Goal: Task Accomplishment & Management: Complete application form

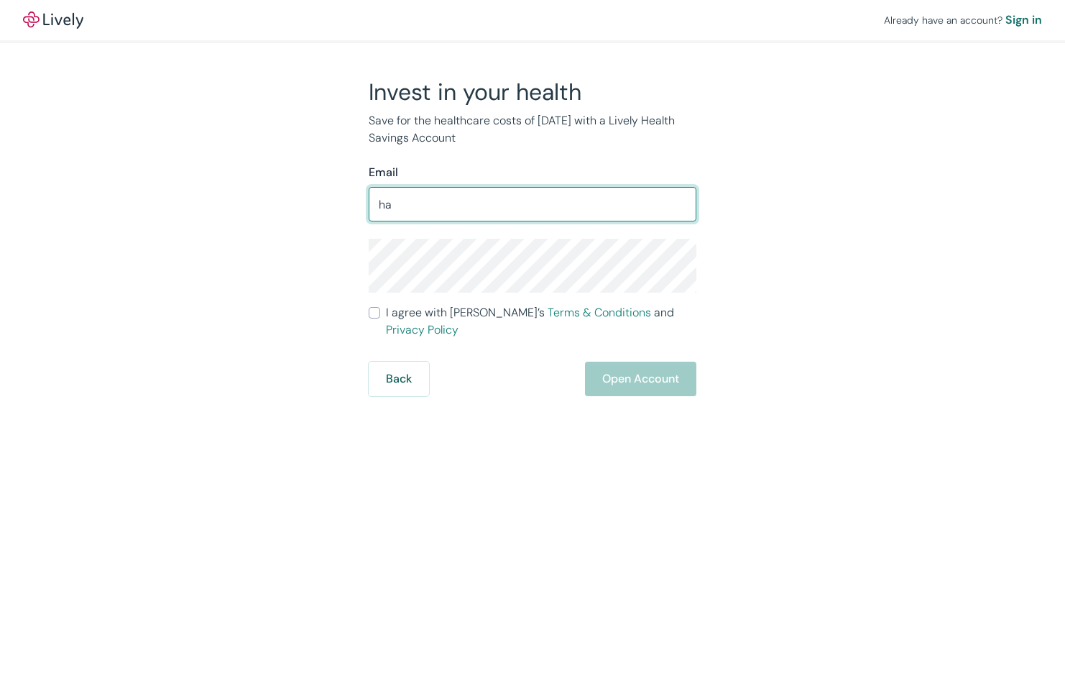
type input "h"
type input "[EMAIL_ADDRESS][DOMAIN_NAME]"
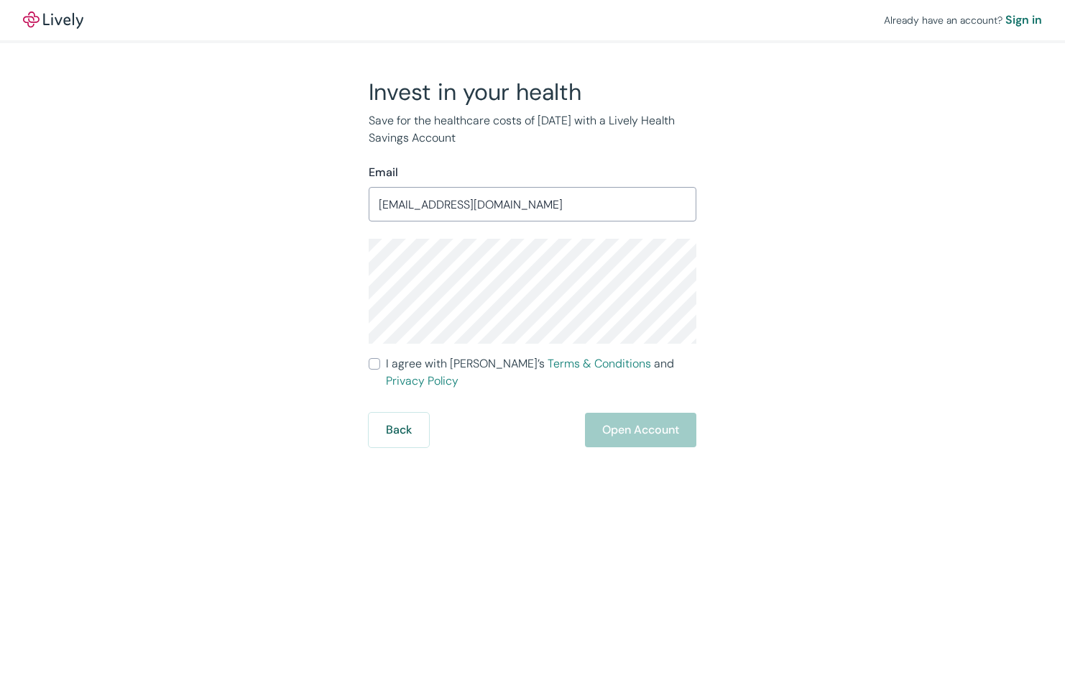
click at [313, 280] on div "Invest in your health Save for the healthcare costs of [DATE] with a Lively Hea…" at bounding box center [524, 262] width 690 height 369
click at [311, 310] on div "Invest in your health Save for the healthcare costs of [DATE] with a Lively Hea…" at bounding box center [524, 262] width 690 height 369
click at [372, 364] on input "I agree with Lively’s Terms & Conditions and Privacy Policy" at bounding box center [374, 363] width 11 height 11
checkbox input "true"
click at [627, 413] on button "Open Account" at bounding box center [640, 429] width 111 height 34
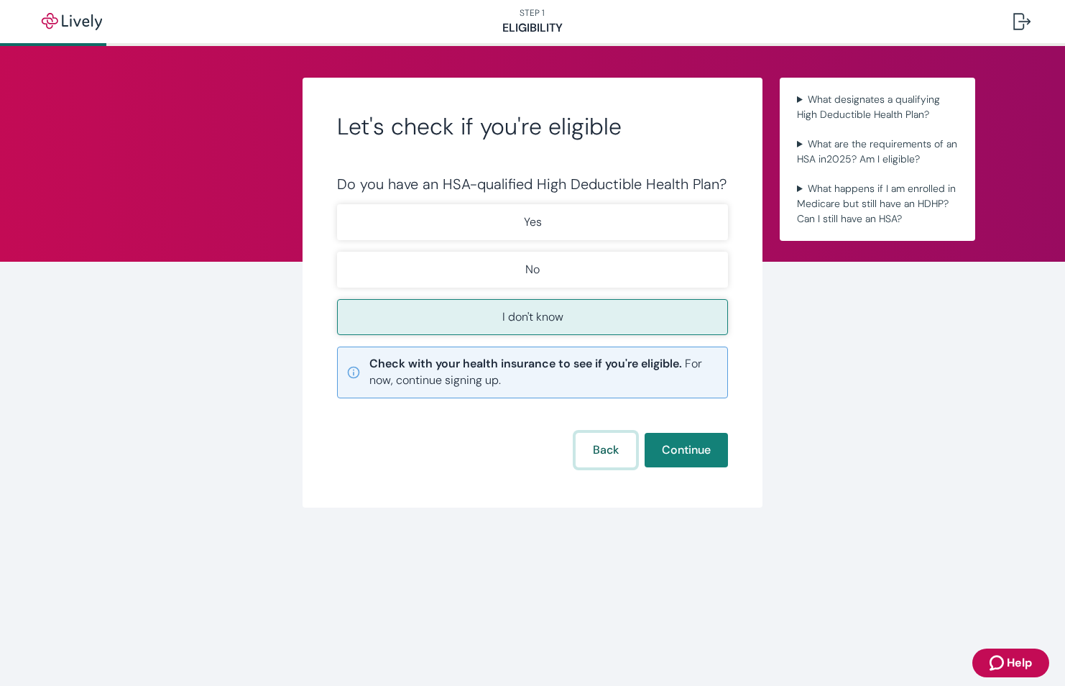
click at [584, 456] on button "Back" at bounding box center [606, 450] width 60 height 34
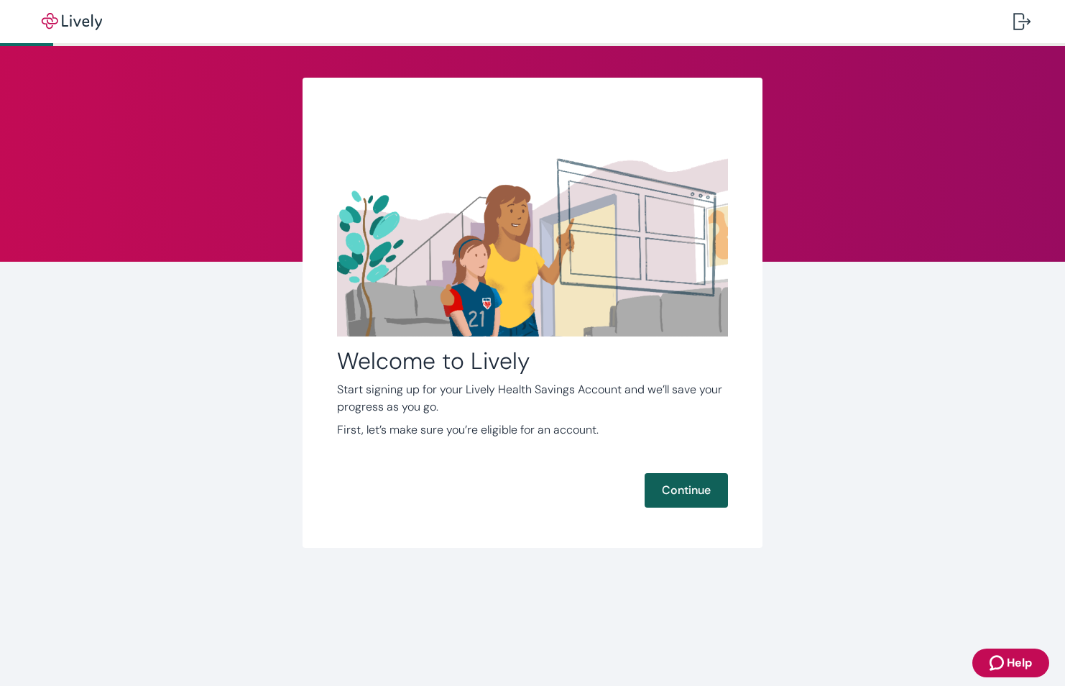
click at [712, 494] on button "Continue" at bounding box center [686, 490] width 83 height 34
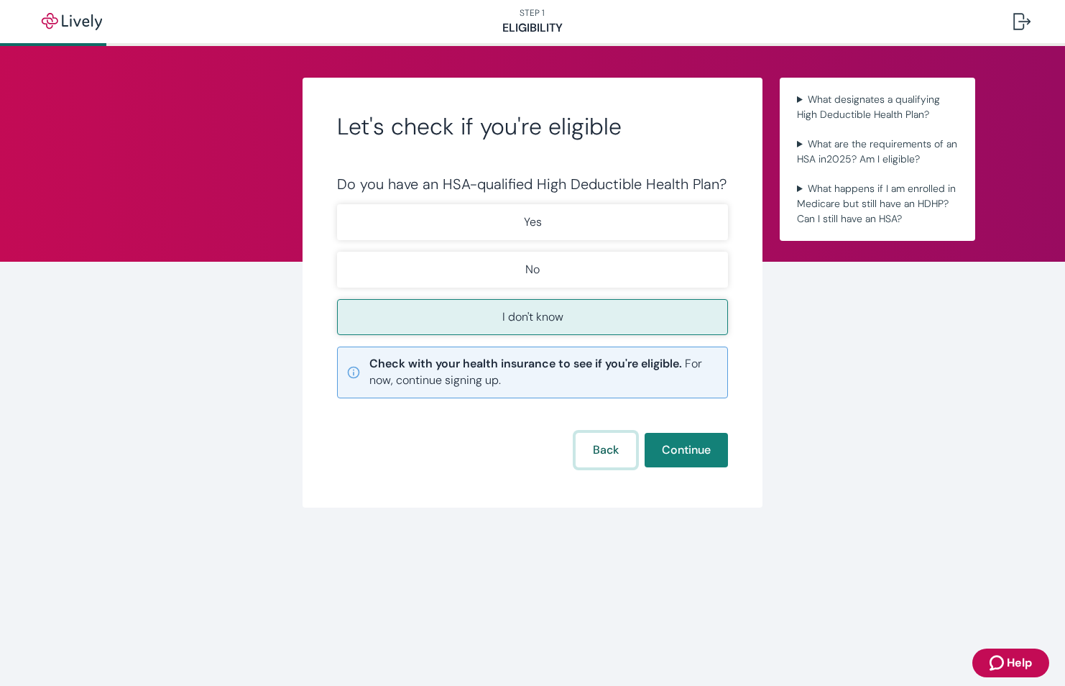
click at [599, 446] on button "Back" at bounding box center [606, 450] width 60 height 34
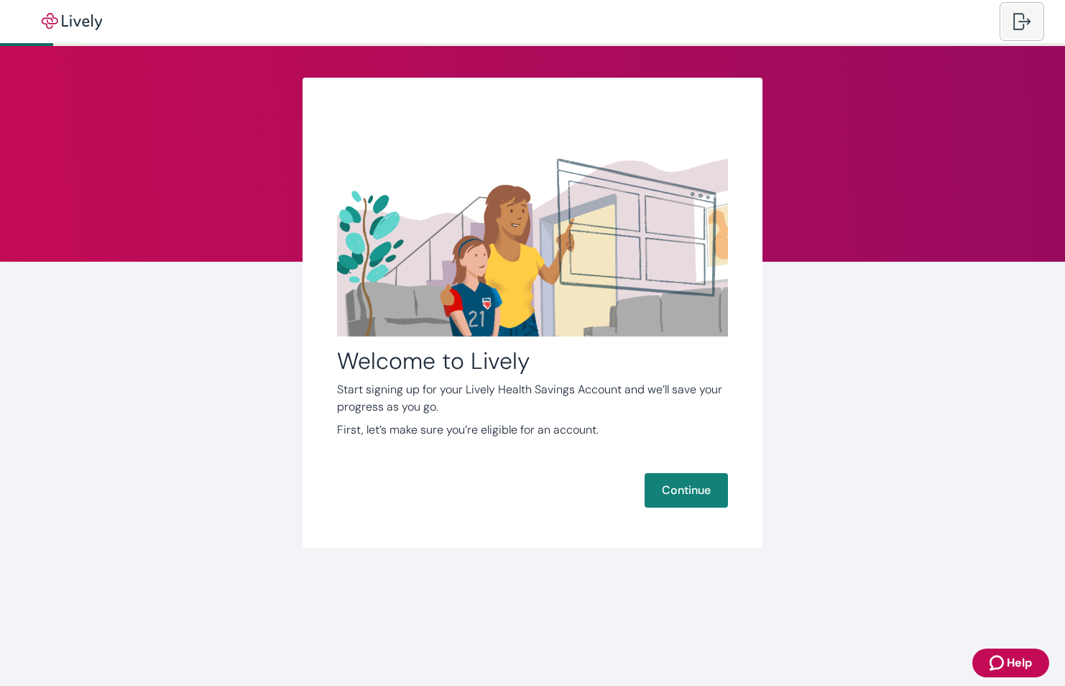
click at [1038, 19] on button at bounding box center [1022, 21] width 40 height 34
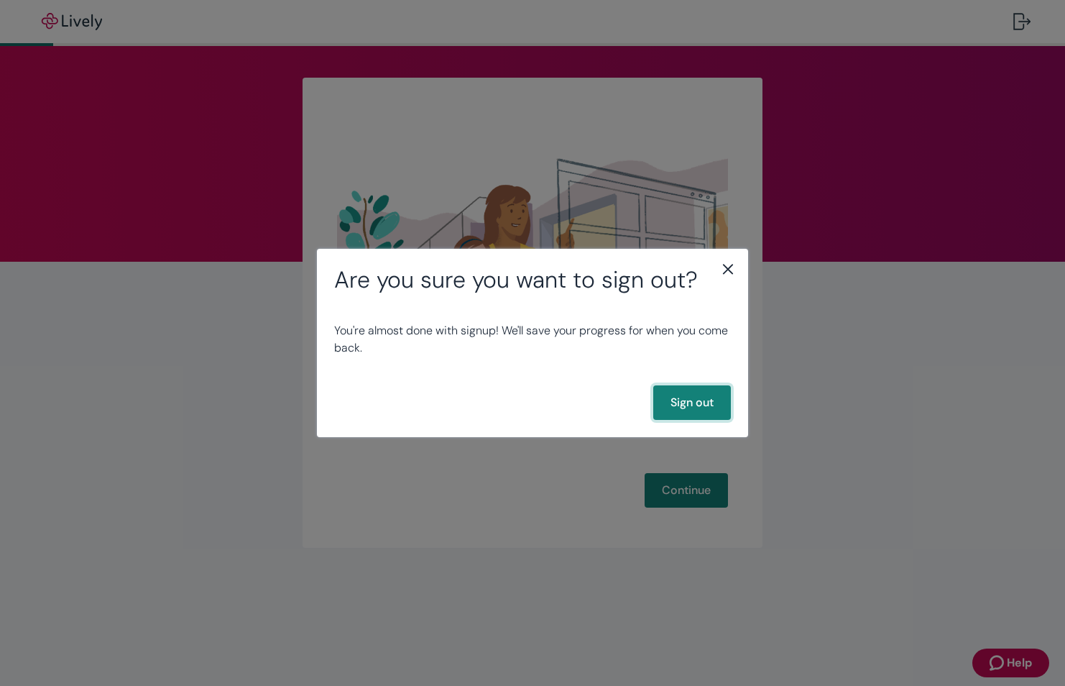
click at [706, 400] on button "Sign out" at bounding box center [692, 402] width 78 height 34
